Goal: Task Accomplishment & Management: Use online tool/utility

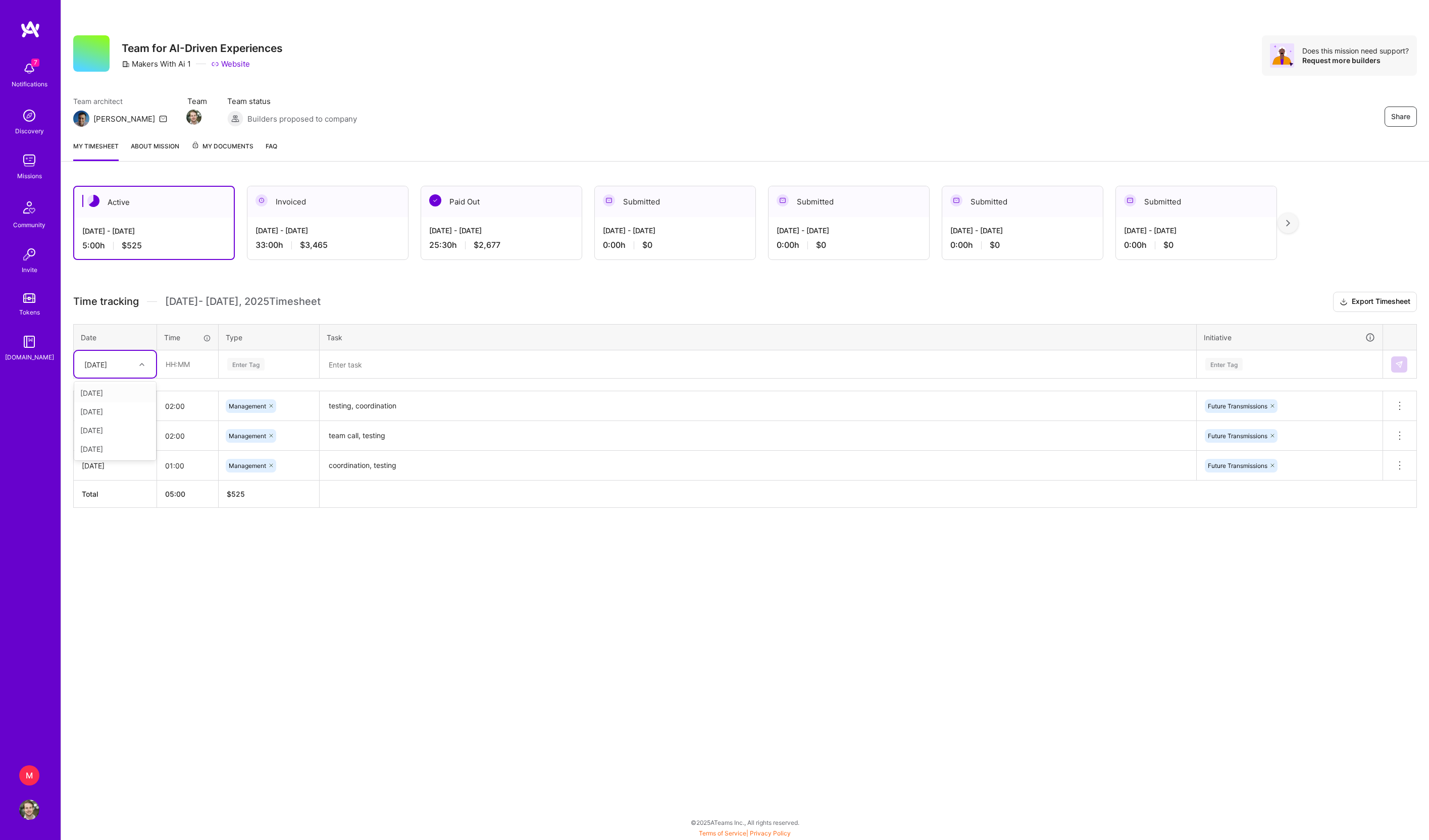
click at [131, 372] on div "[DATE]" at bounding box center [107, 364] width 56 height 17
click at [121, 458] on div "[DATE]" at bounding box center [115, 449] width 82 height 18
click at [397, 375] on textarea at bounding box center [758, 364] width 875 height 26
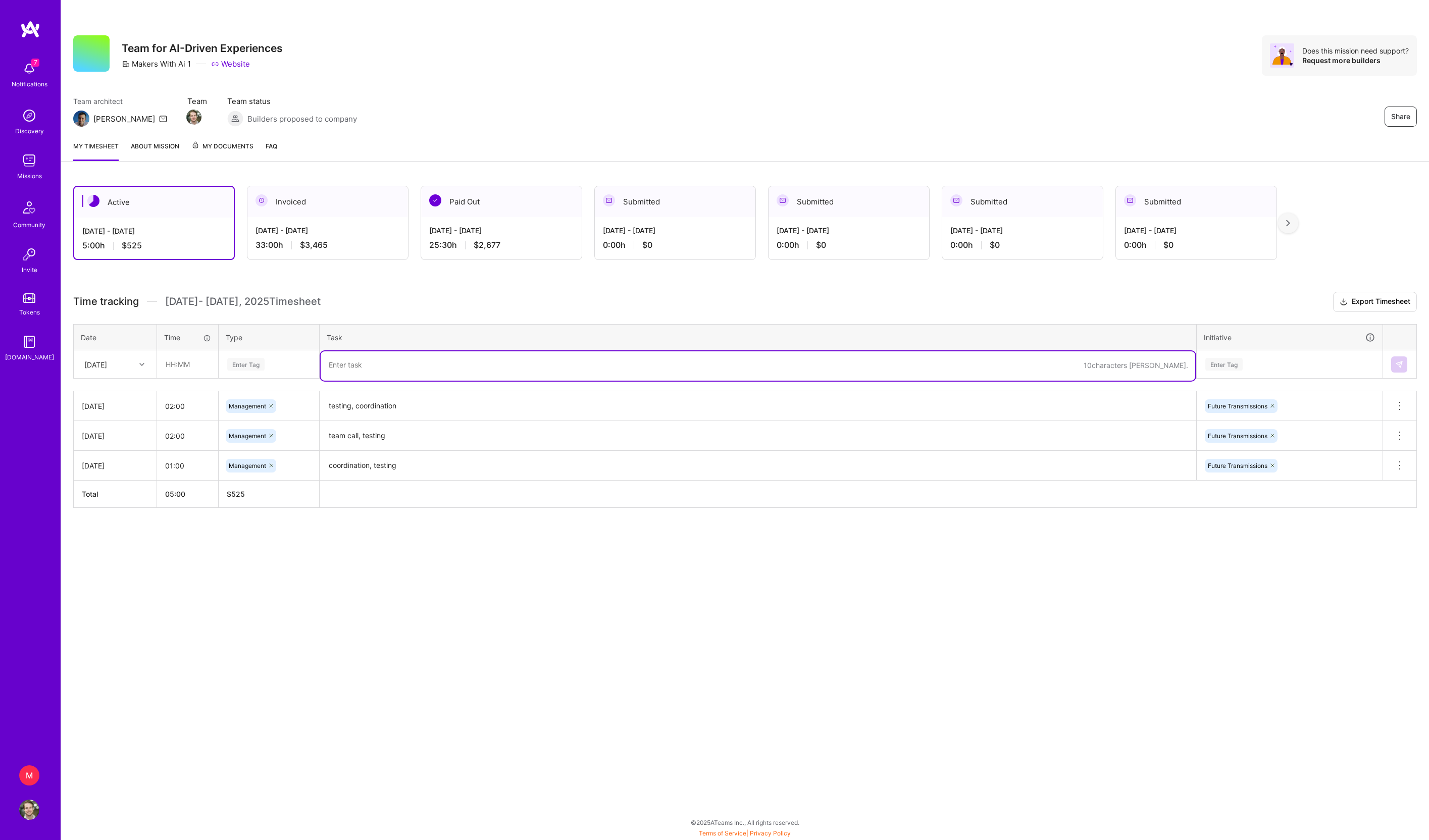
paste textarea "team call, testing, coordination"
type textarea "team call, testing, coordination"
click at [292, 370] on div "Enter Tag" at bounding box center [269, 364] width 86 height 13
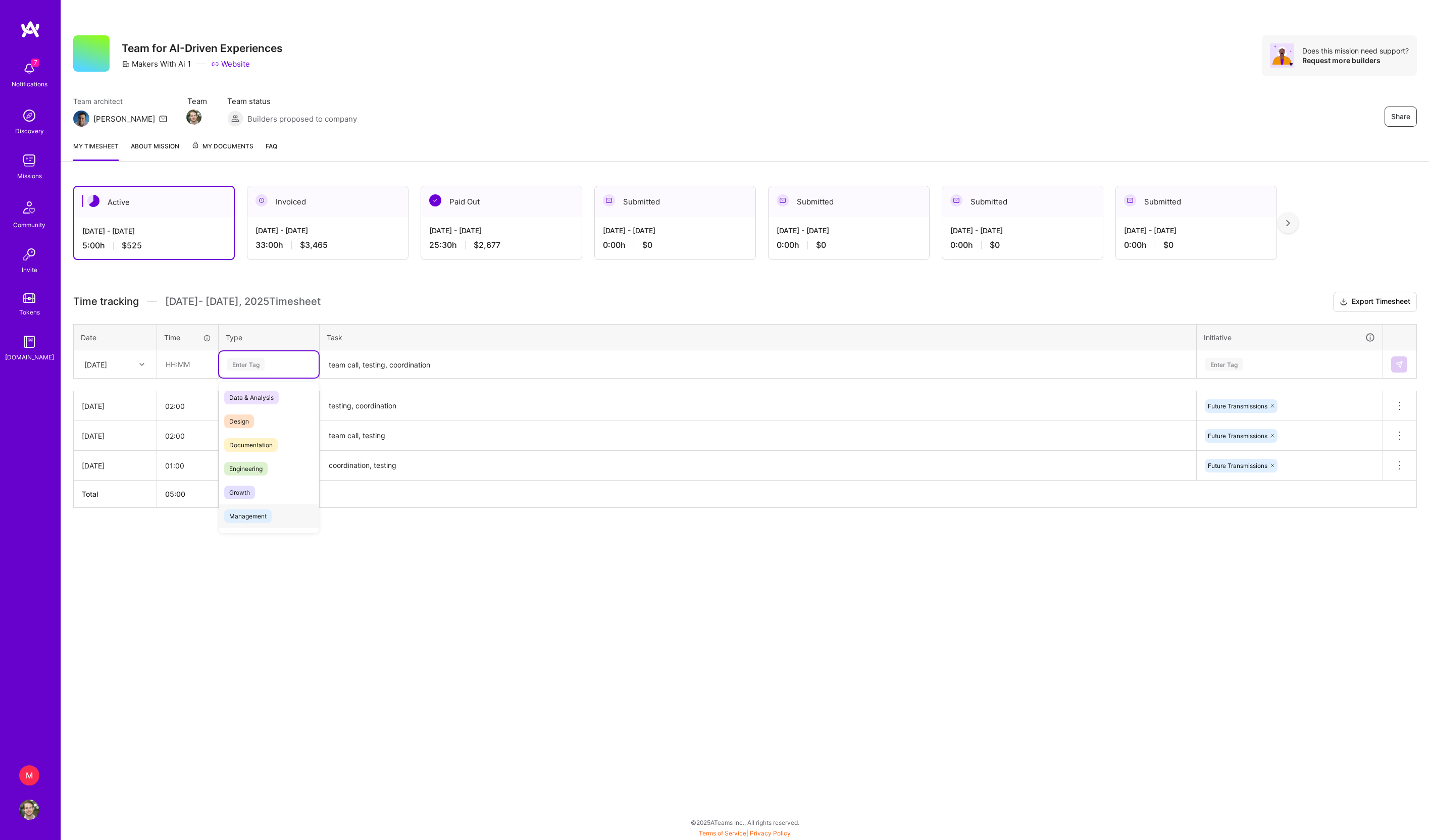
click at [271, 523] on span "Management" at bounding box center [248, 516] width 48 height 13
click at [171, 377] on input "text" at bounding box center [187, 364] width 60 height 27
type input "02:00"
click at [567, 378] on textarea "team call, testing, coordination" at bounding box center [758, 365] width 875 height 27
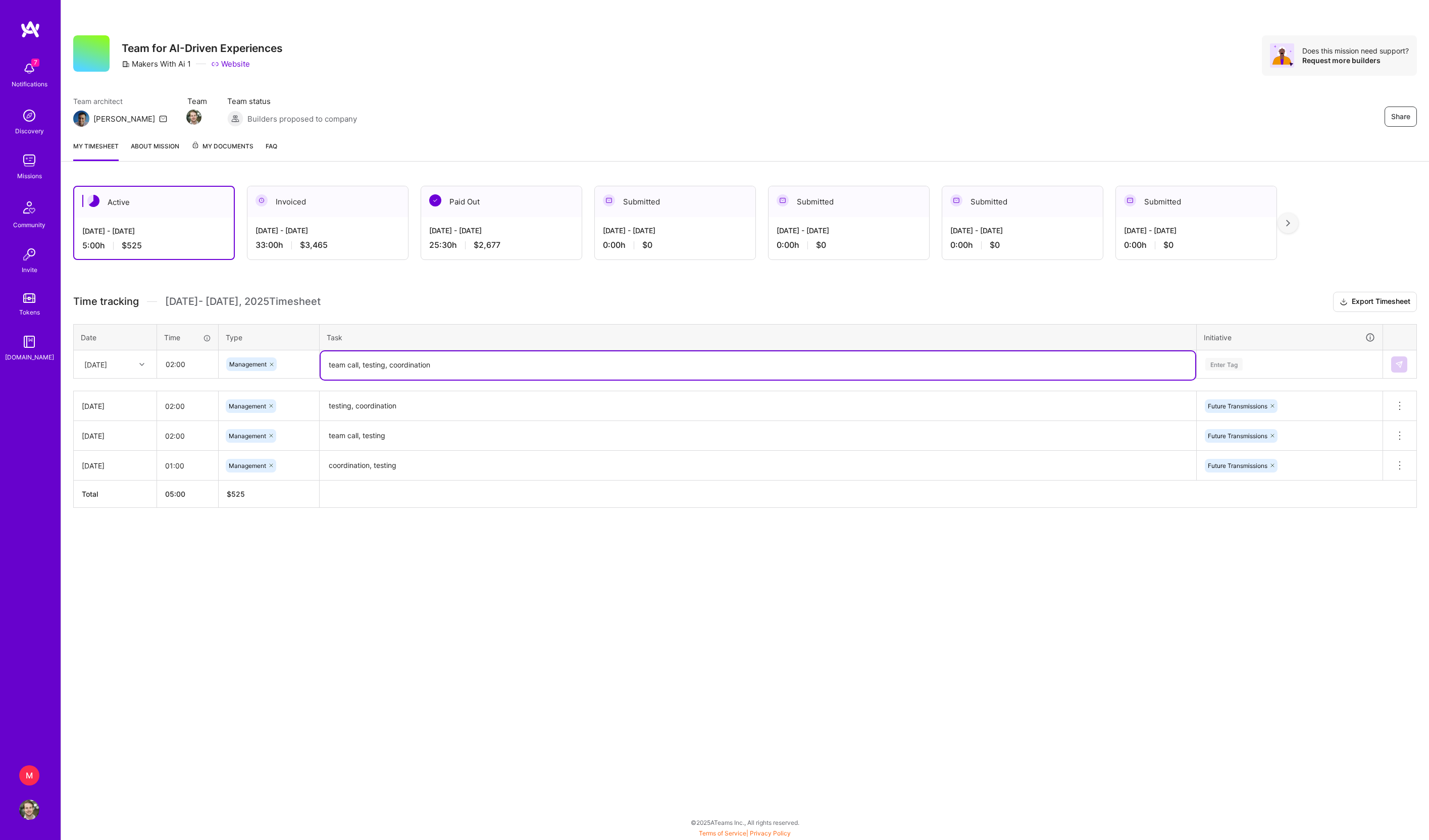
click at [1305, 370] on div "Enter Tag" at bounding box center [1289, 364] width 171 height 13
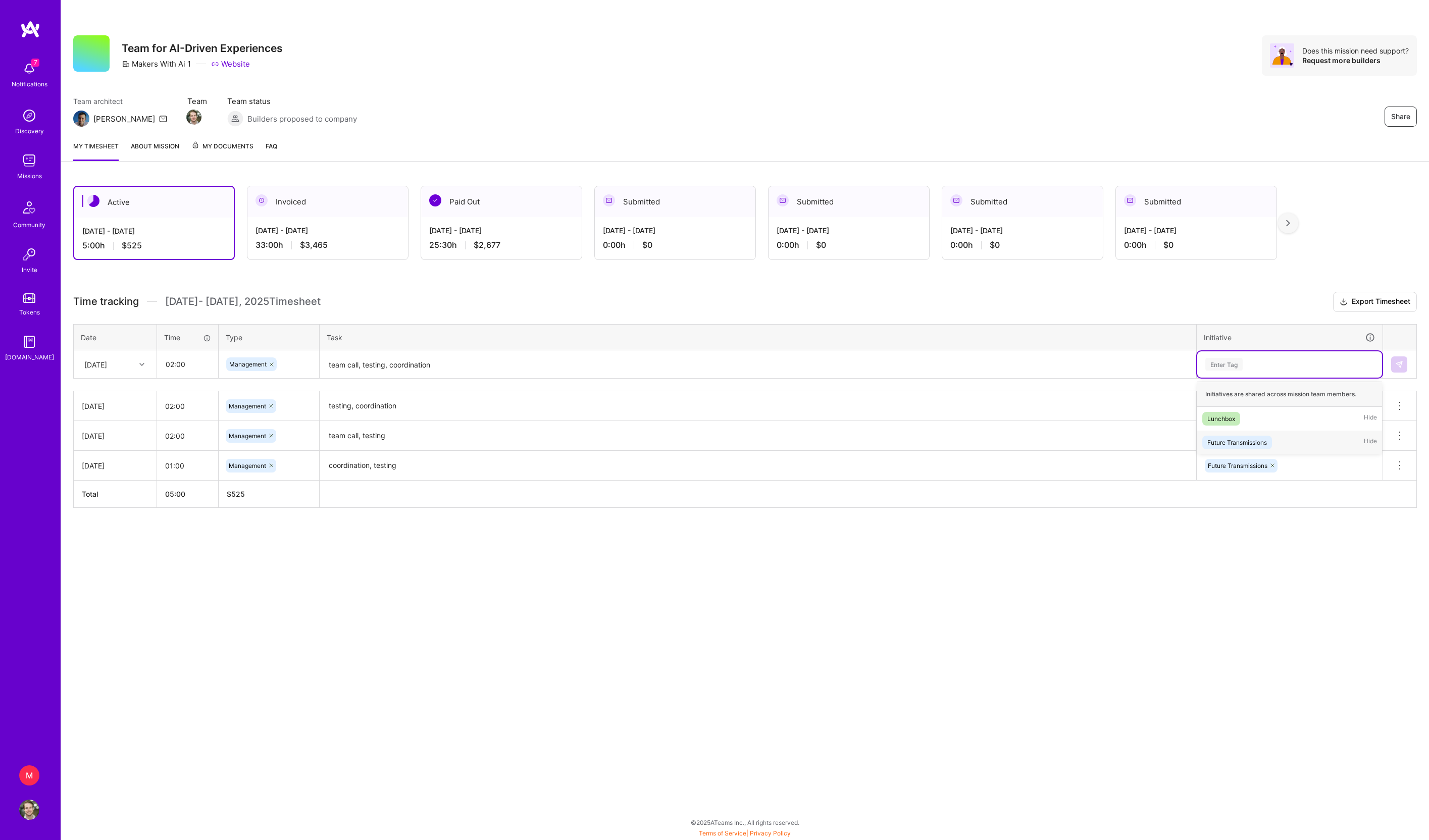
click at [1259, 447] on div "Future Transmissions" at bounding box center [1237, 442] width 59 height 11
click at [1395, 369] on img at bounding box center [1399, 364] width 8 height 8
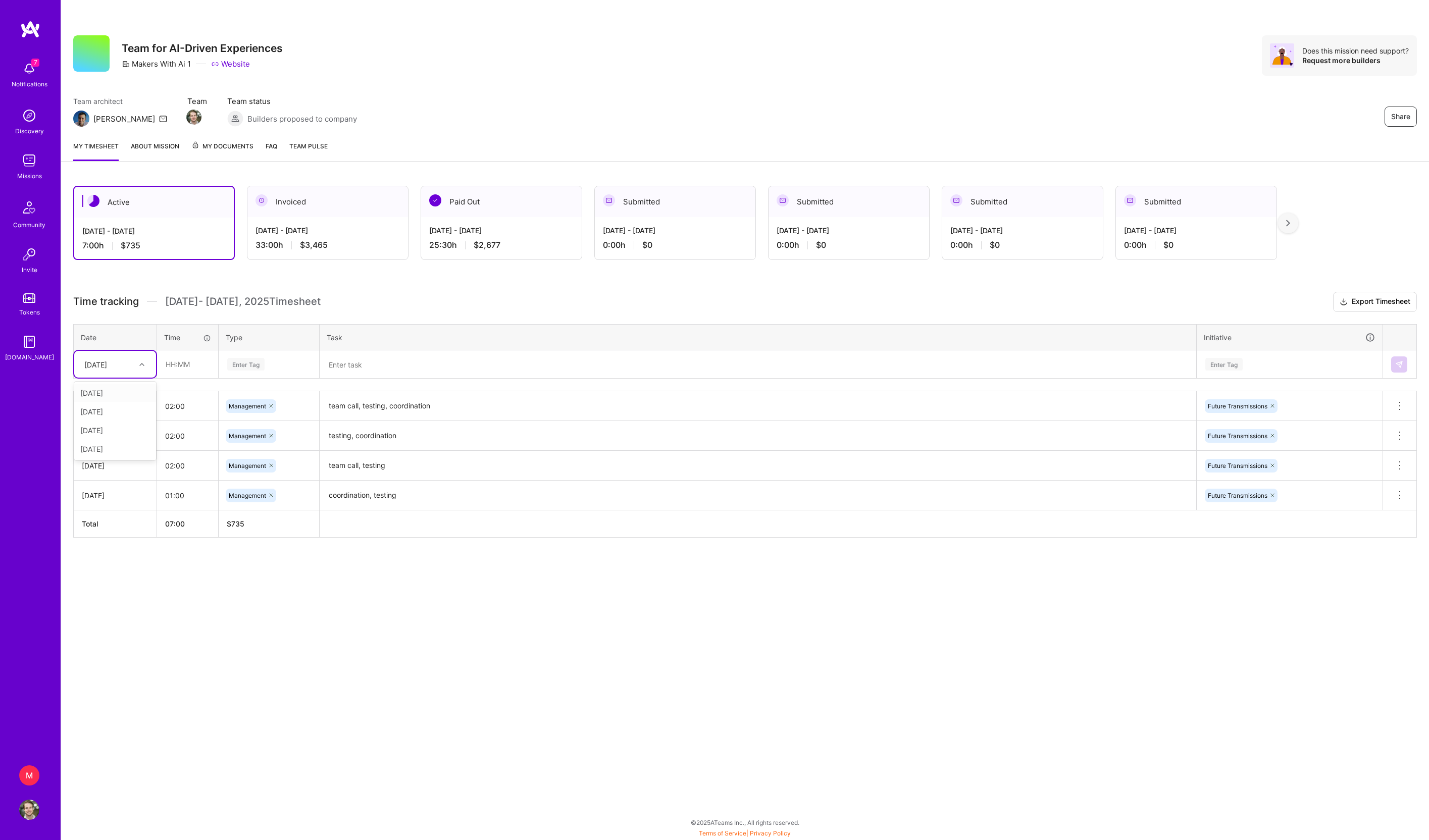
click at [135, 371] on div at bounding box center [143, 364] width 16 height 13
click at [125, 458] on div "[DATE]" at bounding box center [115, 449] width 82 height 18
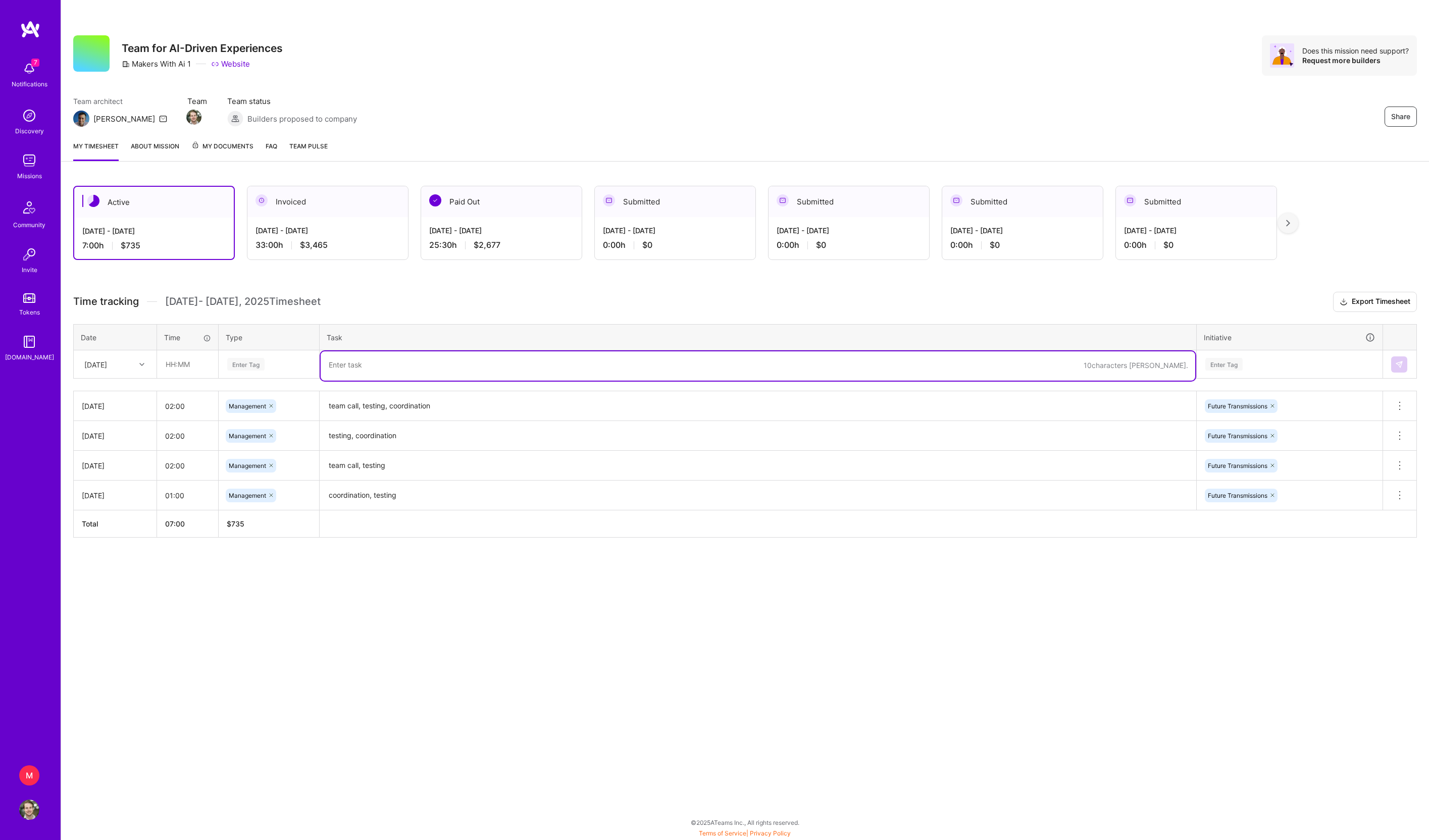
click at [372, 375] on textarea at bounding box center [758, 366] width 875 height 29
paste textarea "testing, coordination"
type textarea "testing, coordination"
click at [265, 372] on div "Enter Tag" at bounding box center [246, 364] width 37 height 16
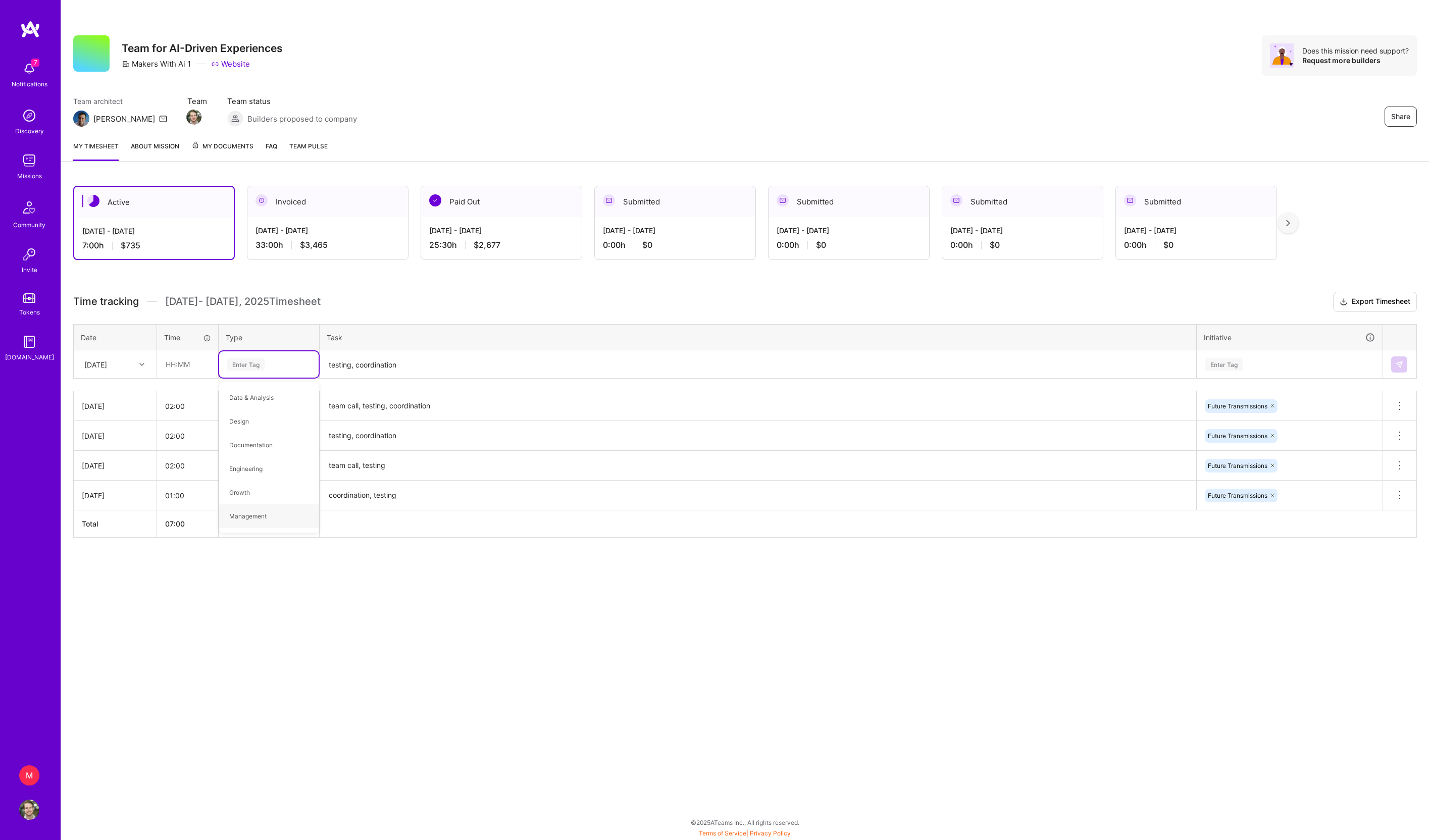
click at [269, 537] on th "$ 735" at bounding box center [269, 523] width 101 height 27
click at [265, 372] on div "Enter Tag" at bounding box center [246, 364] width 37 height 16
click at [266, 523] on span "Management" at bounding box center [248, 516] width 48 height 13
click at [198, 377] on input "text" at bounding box center [187, 364] width 60 height 27
type input "01:00"
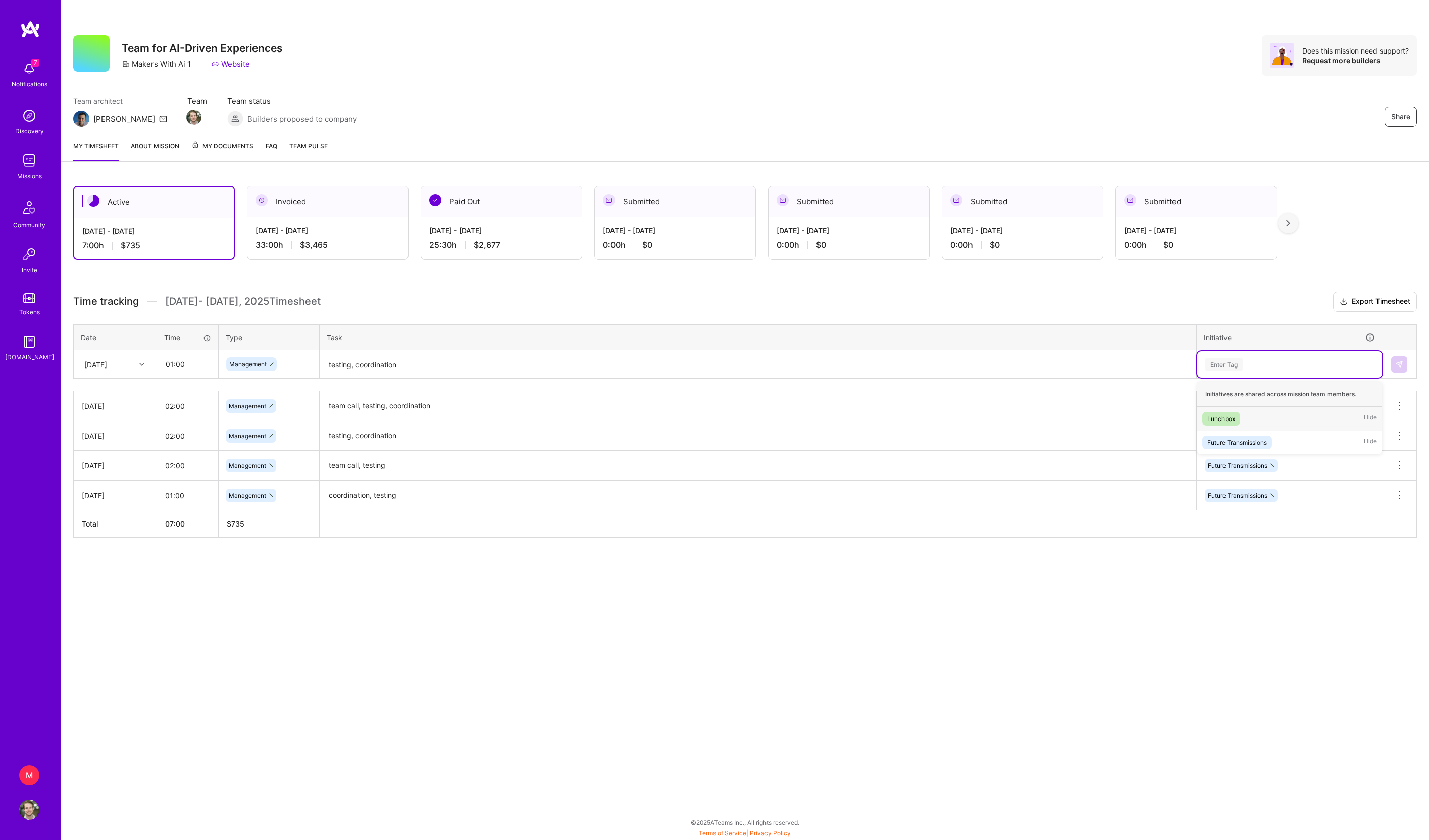
click at [1232, 372] on div "Enter Tag" at bounding box center [1224, 364] width 37 height 16
click at [1239, 447] on div "Future Transmissions" at bounding box center [1237, 442] width 59 height 11
click at [1394, 372] on button at bounding box center [1399, 364] width 16 height 16
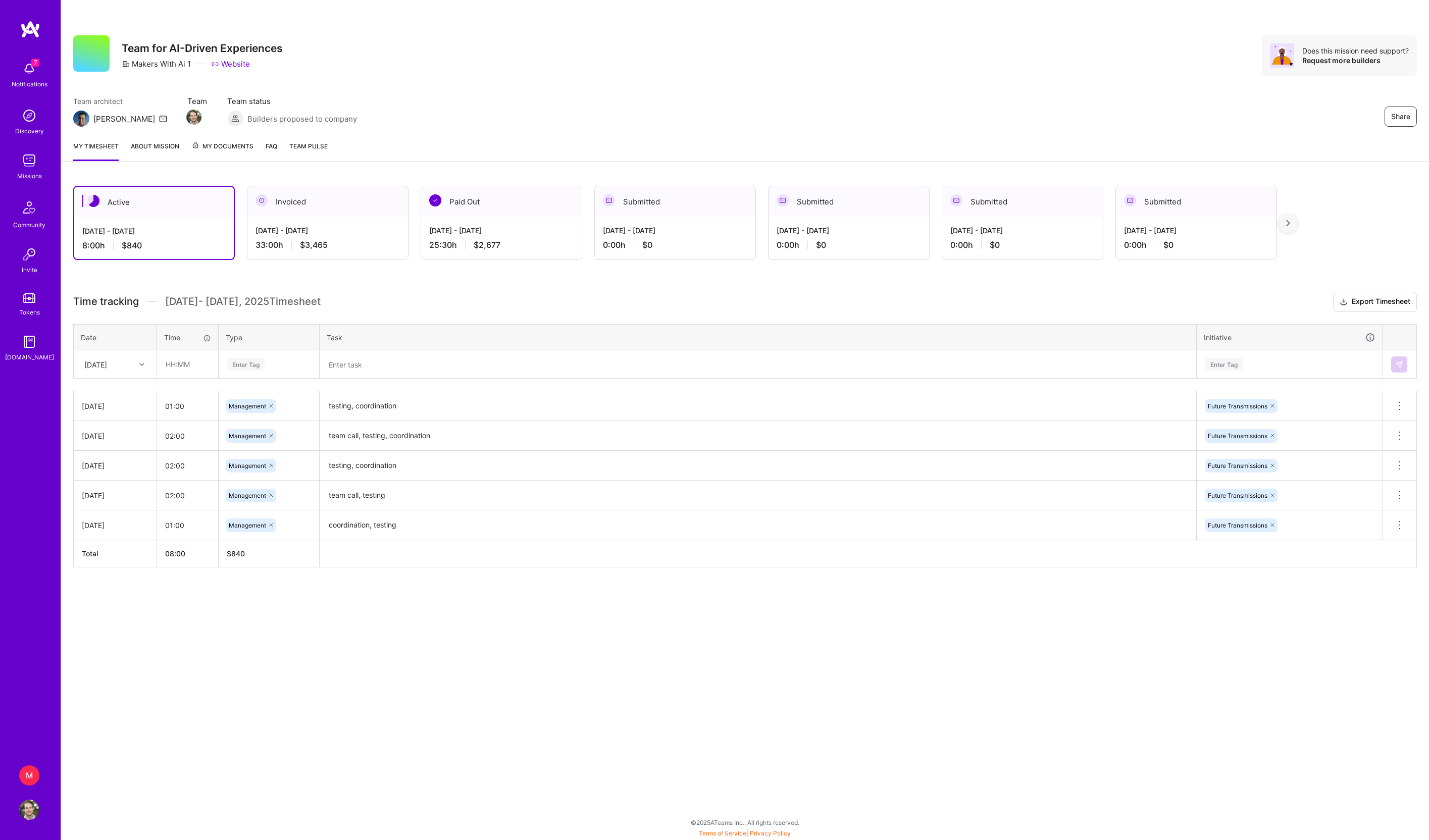
click at [143, 379] on td "[DATE]" at bounding box center [115, 364] width 83 height 29
click at [585, 312] on h3 "Time tracking [DATE] - [DATE] Timesheet Export Timesheet" at bounding box center [745, 302] width 1343 height 20
